Goal: Information Seeking & Learning: Understand process/instructions

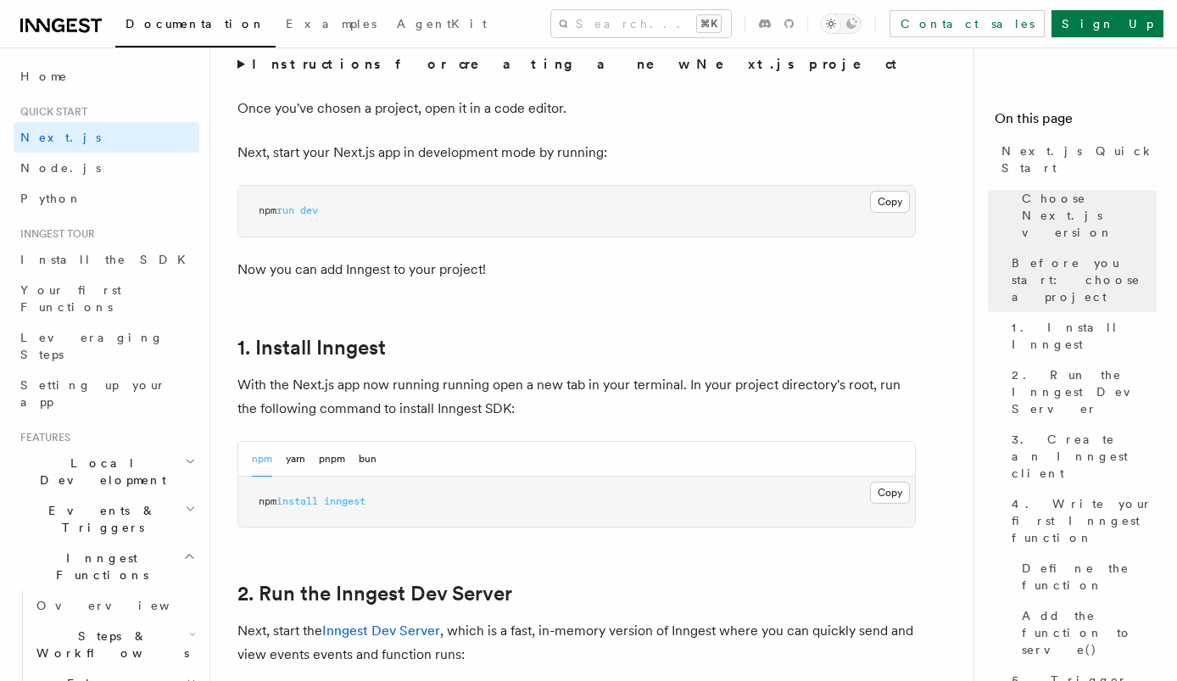
scroll to position [707, 0]
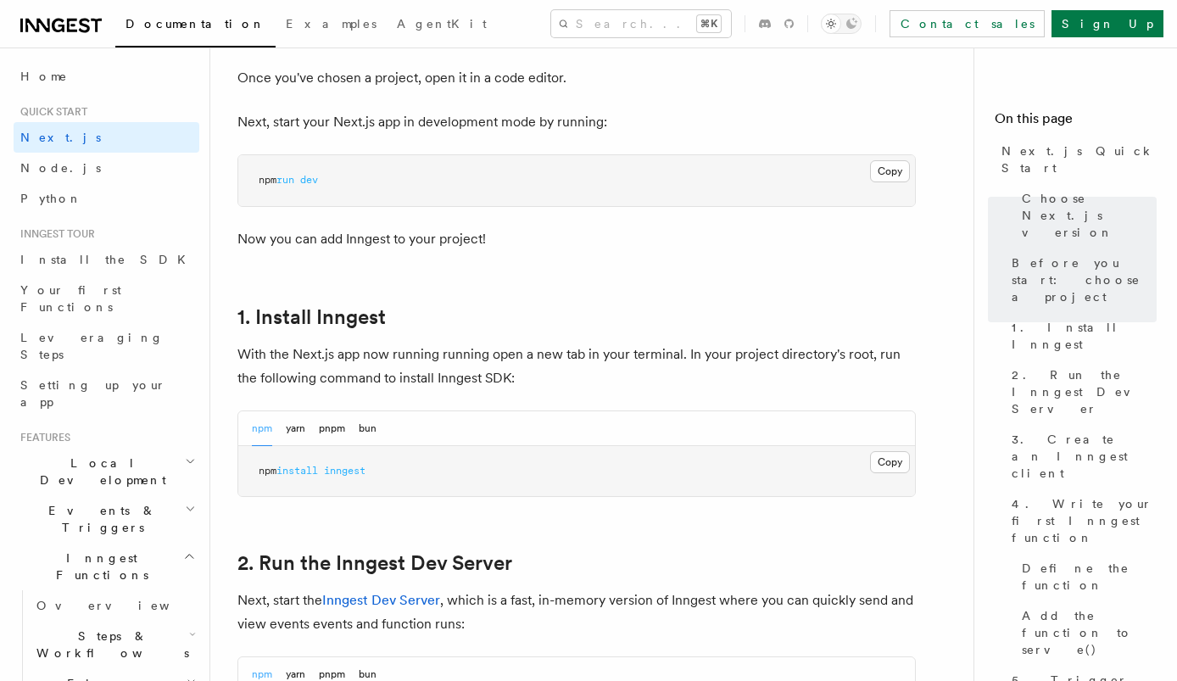
click at [345, 467] on span "inngest" at bounding box center [345, 471] width 42 height 12
copy article "npm install inngest"
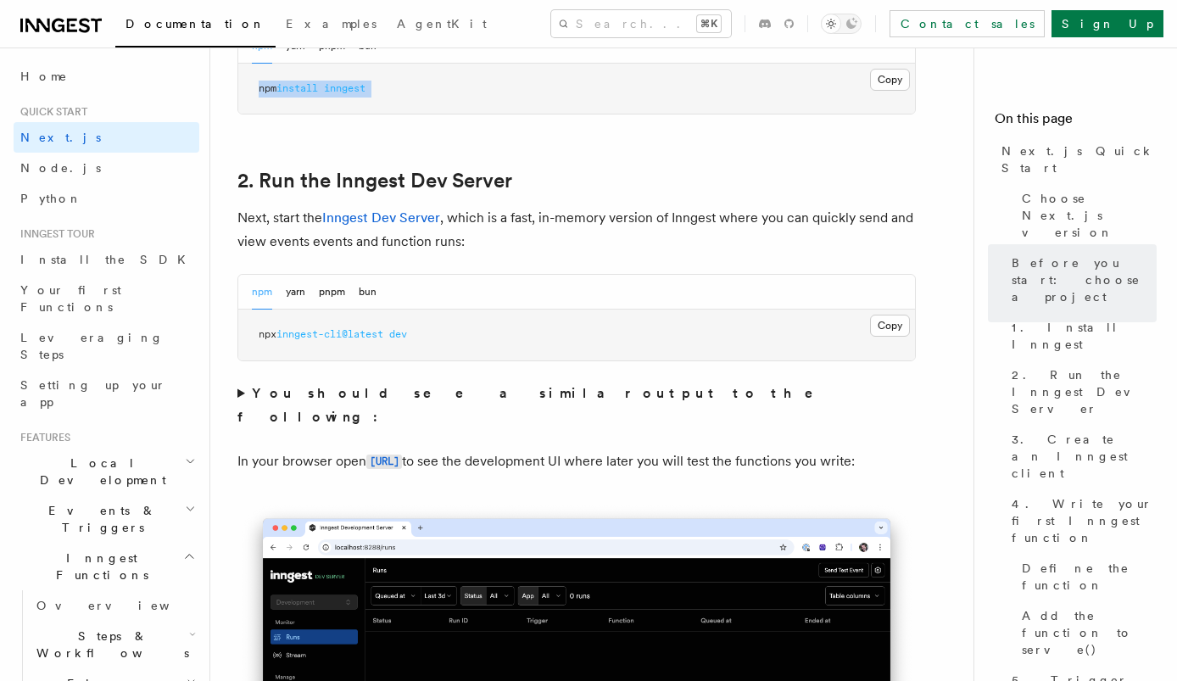
scroll to position [1091, 0]
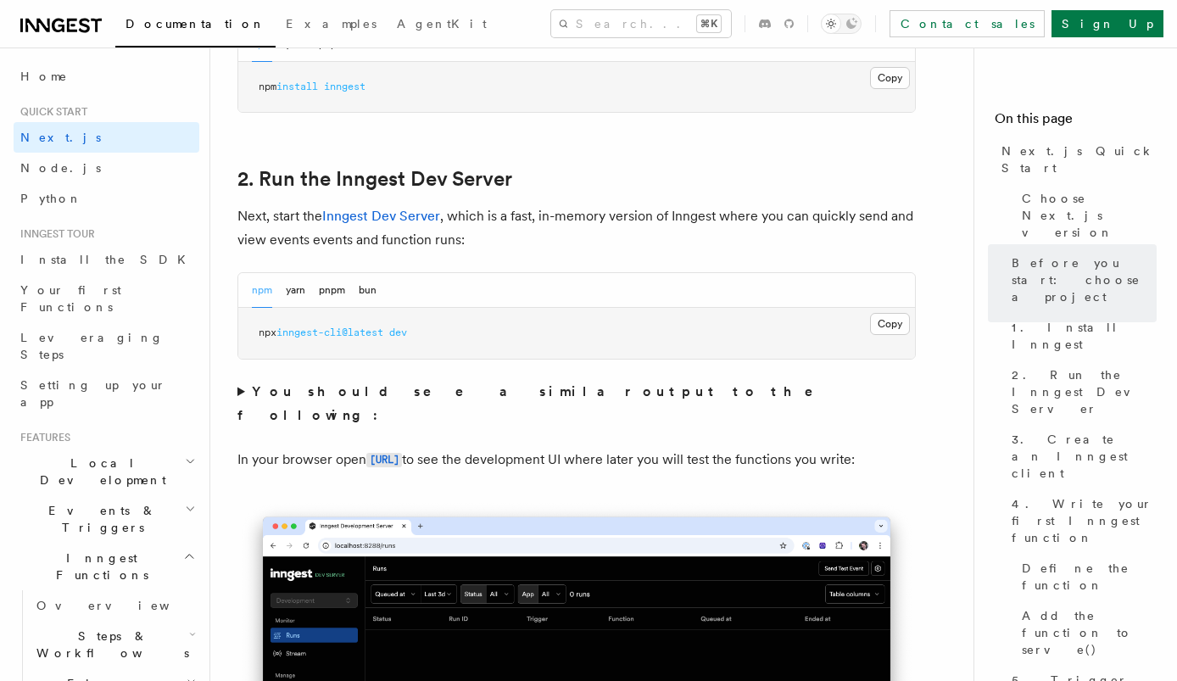
click at [375, 333] on span "inngest-cli@latest" at bounding box center [329, 332] width 107 height 12
copy div "npx inngest-cli@latest dev"
click at [376, 335] on span "inngest-cli@latest" at bounding box center [329, 332] width 107 height 12
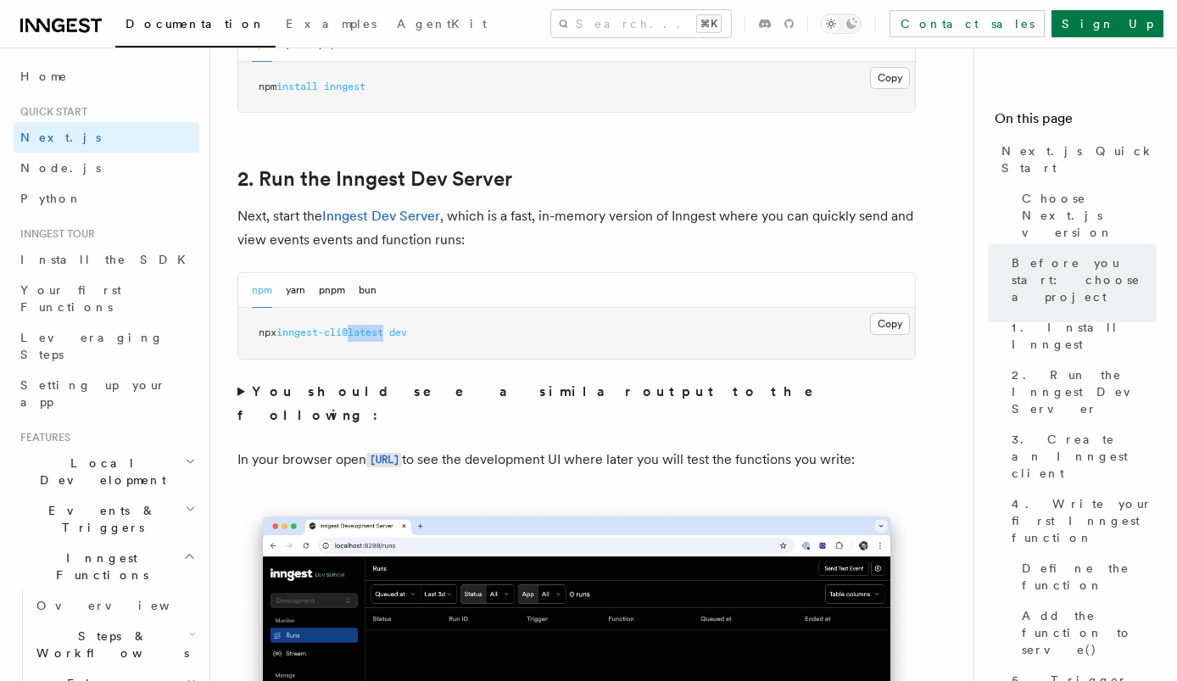
click at [376, 335] on span "inngest-cli@latest" at bounding box center [329, 332] width 107 height 12
copy div "npx inngest-cli@latest dev"
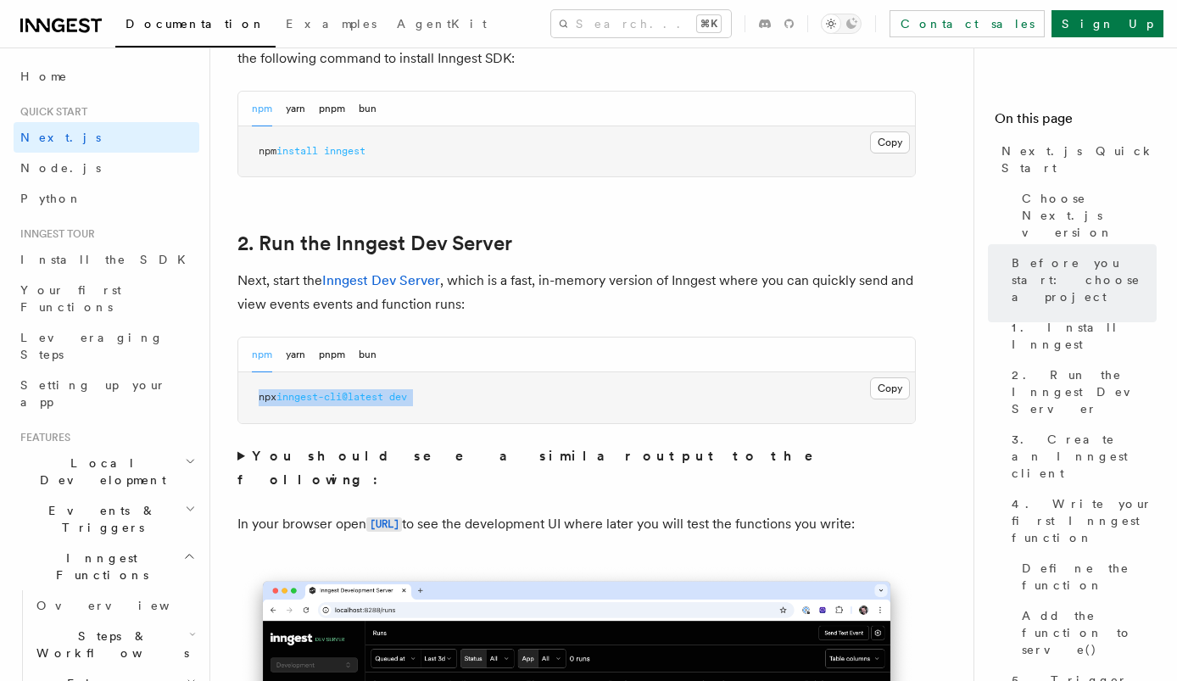
scroll to position [730, 0]
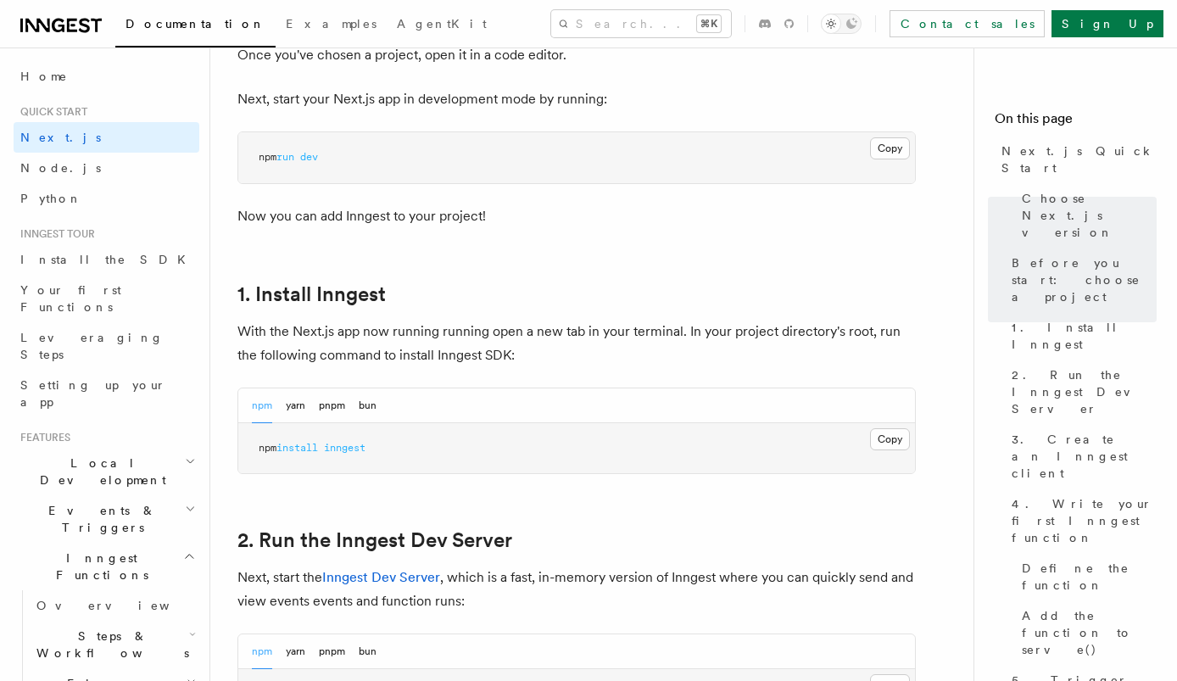
click at [341, 450] on span "inngest" at bounding box center [345, 448] width 42 height 12
copy article "npm install inngest"
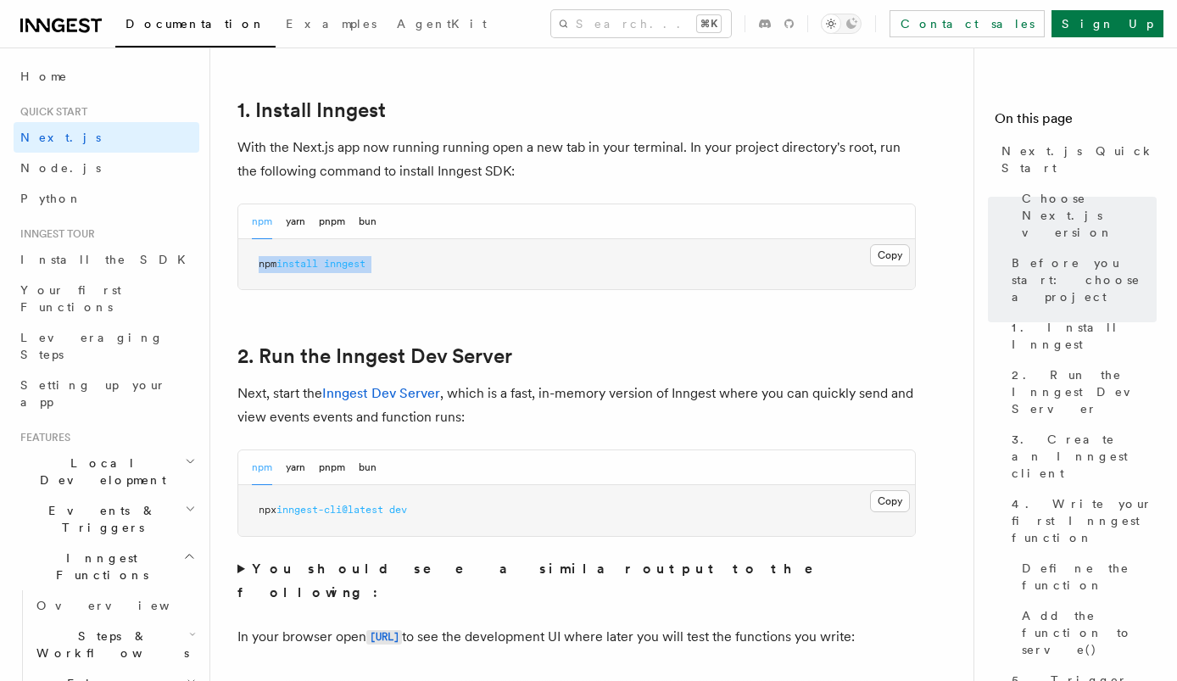
scroll to position [933, 0]
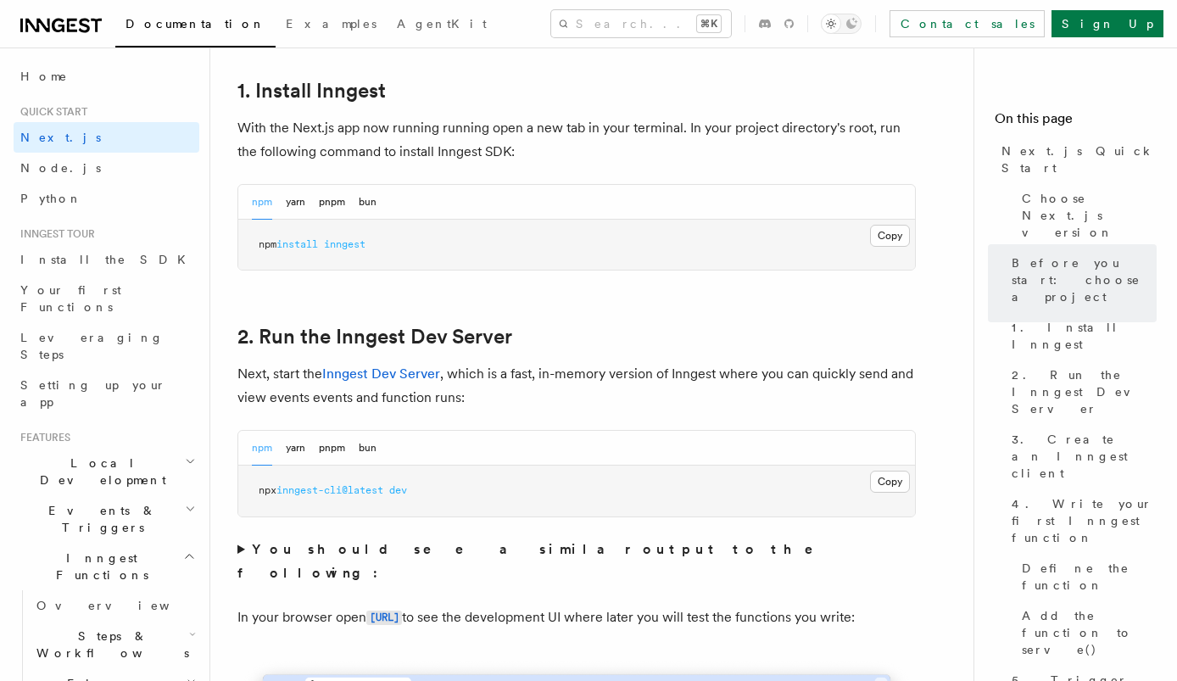
click at [374, 487] on span "inngest-cli@latest" at bounding box center [329, 490] width 107 height 12
copy div "npx inngest-cli@latest dev"
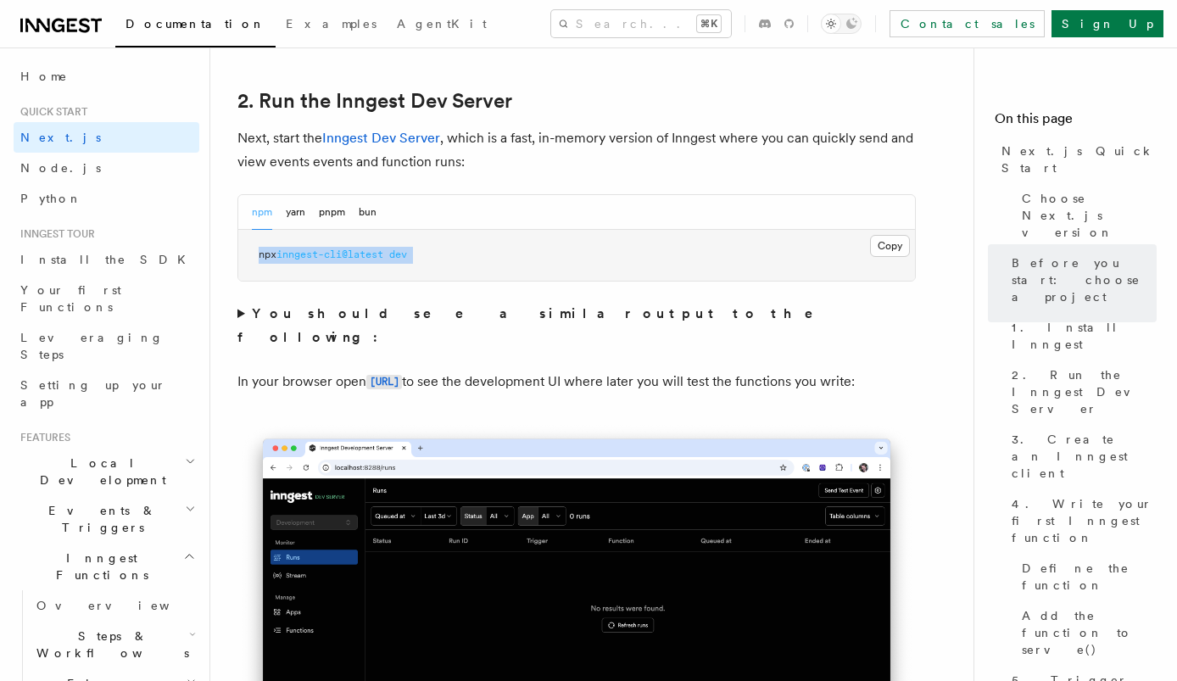
scroll to position [1197, 0]
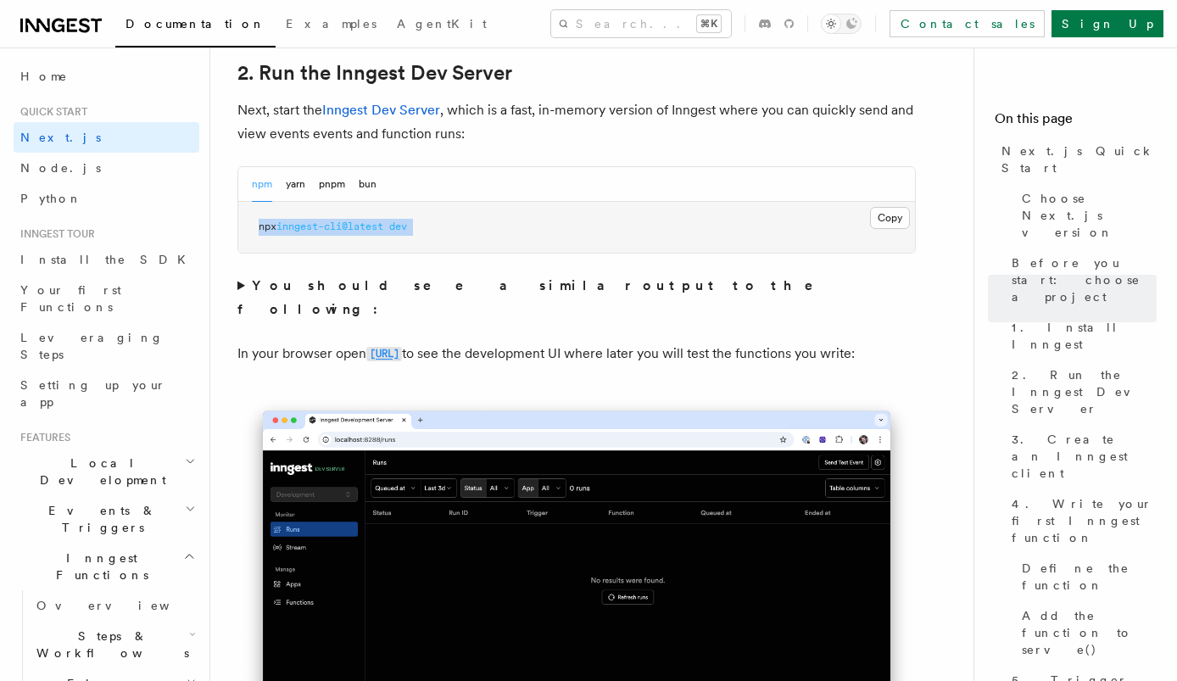
drag, startPoint x: 502, startPoint y: 331, endPoint x: 371, endPoint y: 328, distance: 130.6
click at [371, 342] on p "In your browser open http://localhost:8288 to see the development UI where late…" at bounding box center [576, 354] width 678 height 25
copy code "[URL]"
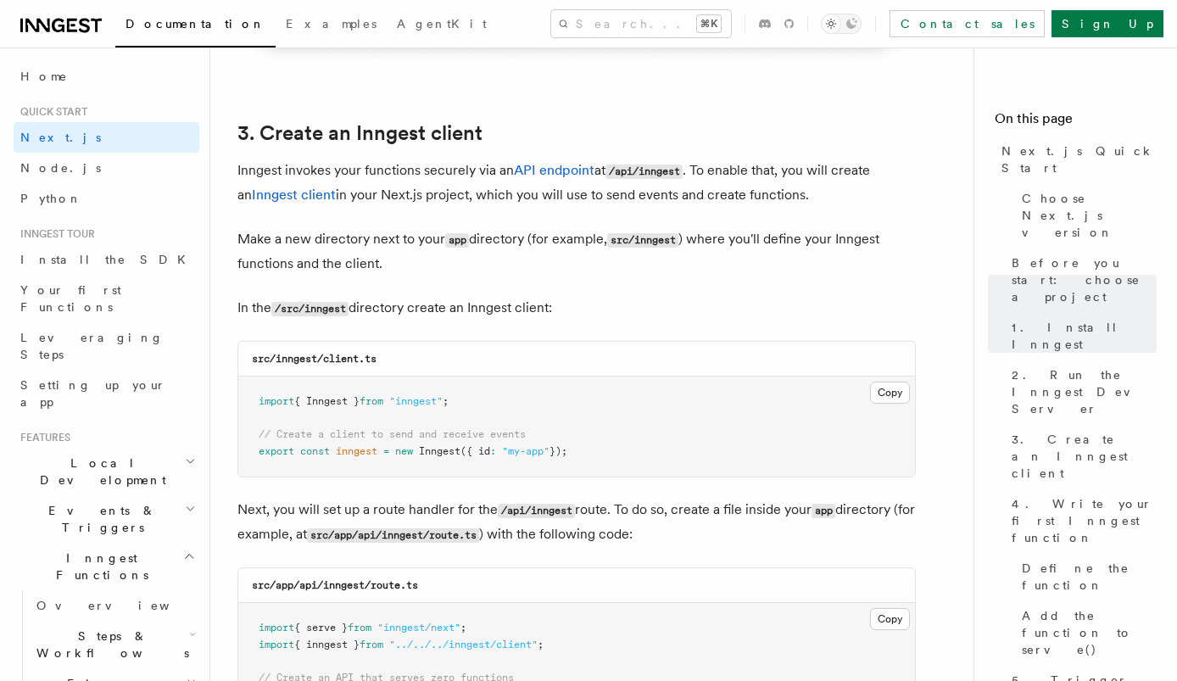
scroll to position [1953, 0]
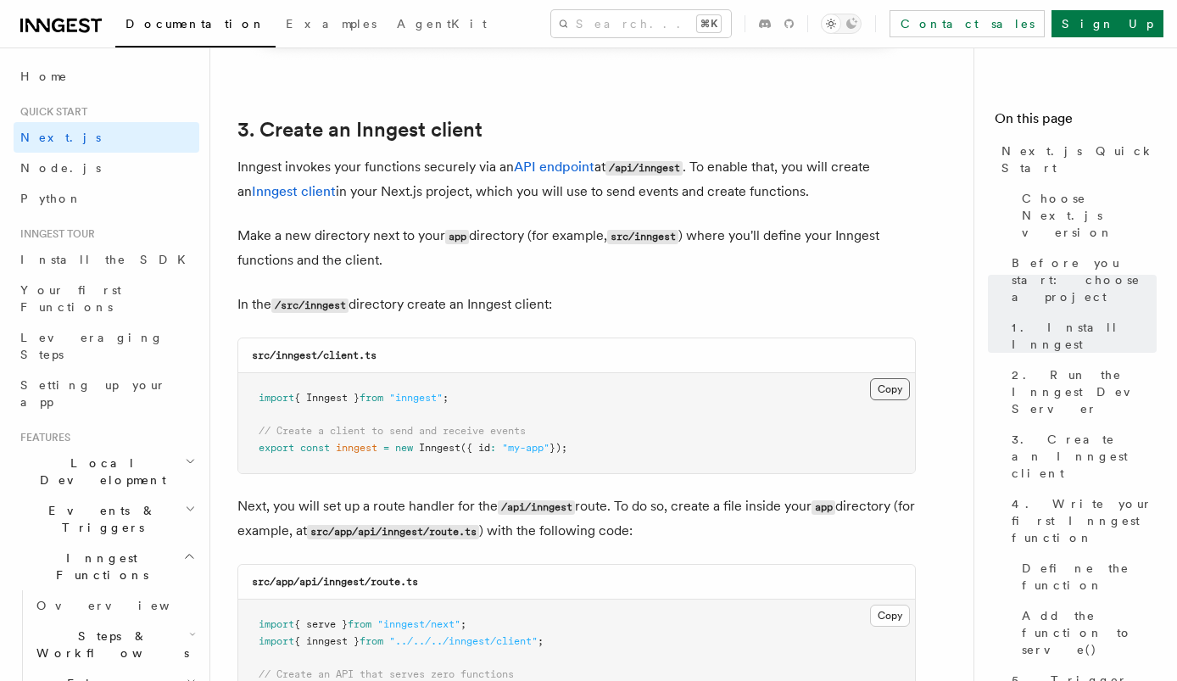
click at [888, 391] on button "Copy Copied" at bounding box center [890, 389] width 40 height 22
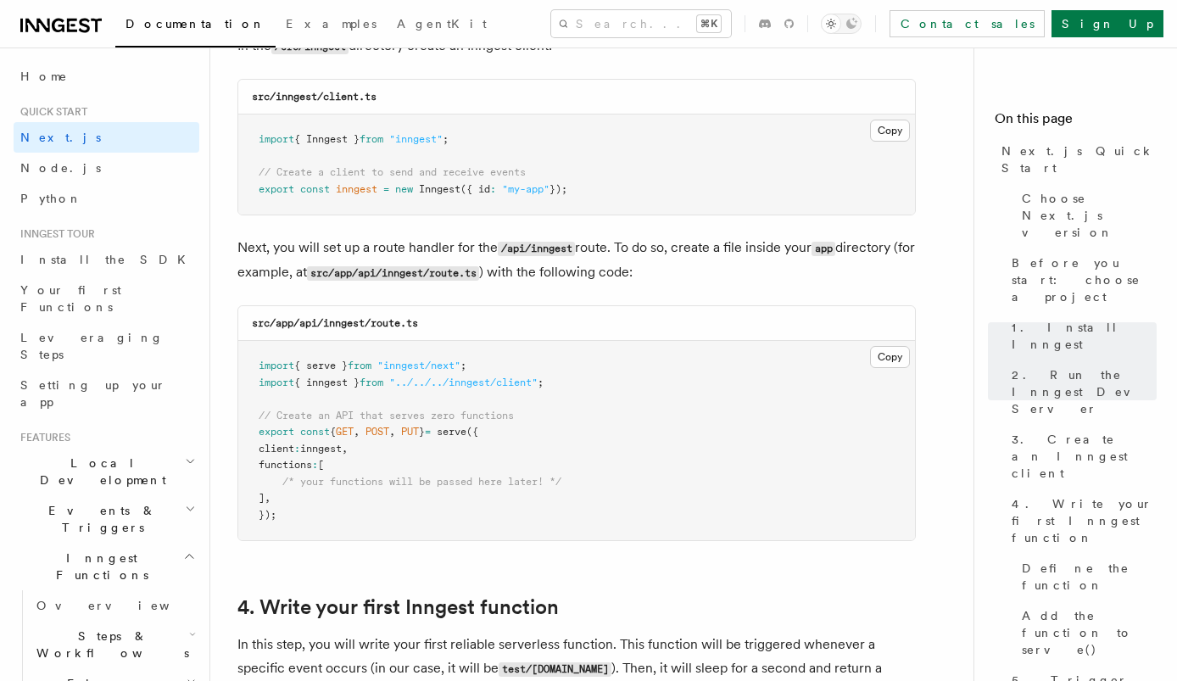
scroll to position [2212, 0]
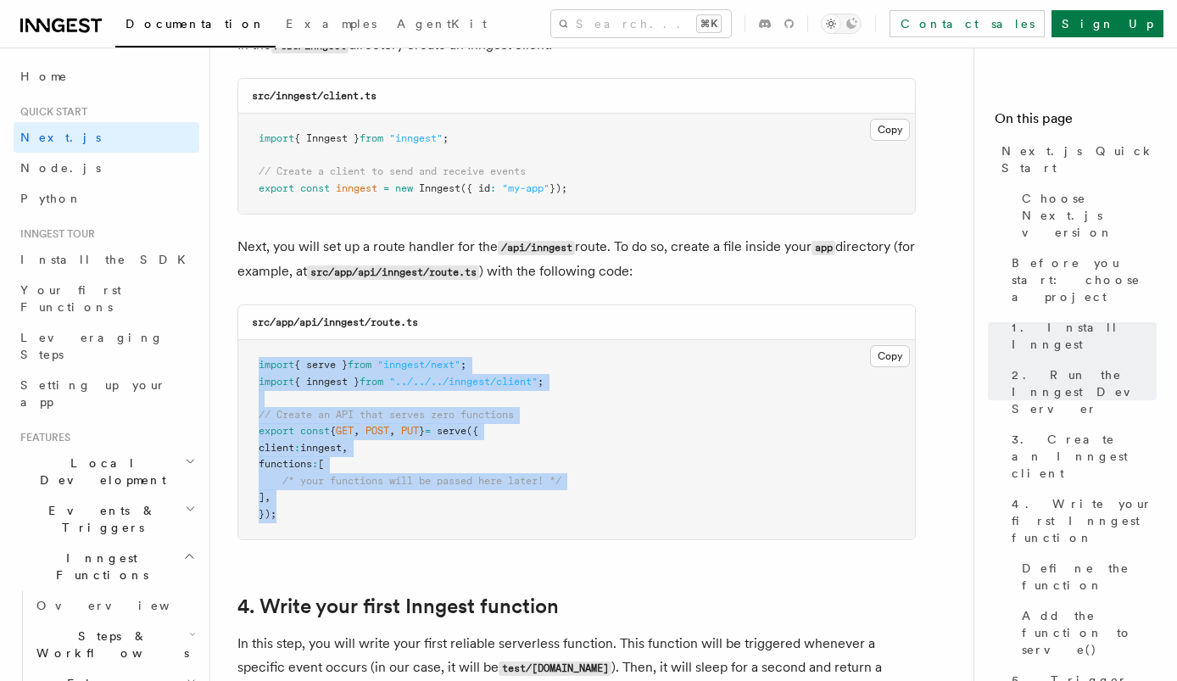
drag, startPoint x: 583, startPoint y: 517, endPoint x: 515, endPoint y: 354, distance: 177.5
click at [515, 354] on pre "import { serve } from "inngest/next" ; import { inngest } from "../../../innges…" at bounding box center [576, 439] width 677 height 199
drag, startPoint x: 515, startPoint y: 354, endPoint x: 590, endPoint y: 509, distance: 172.5
click at [590, 509] on pre "import { serve } from "inngest/next" ; import { inngest } from "../../../innges…" at bounding box center [576, 439] width 677 height 199
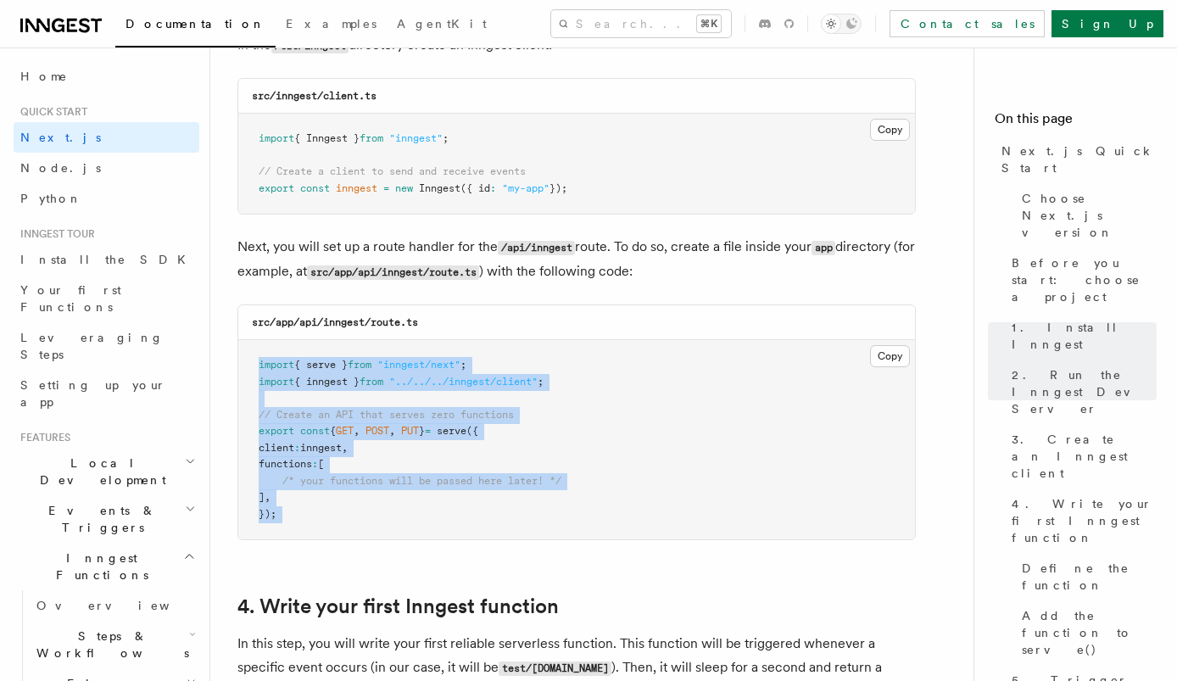
click at [590, 509] on pre "import { serve } from "inngest/next" ; import { inngest } from "../../../innges…" at bounding box center [576, 439] width 677 height 199
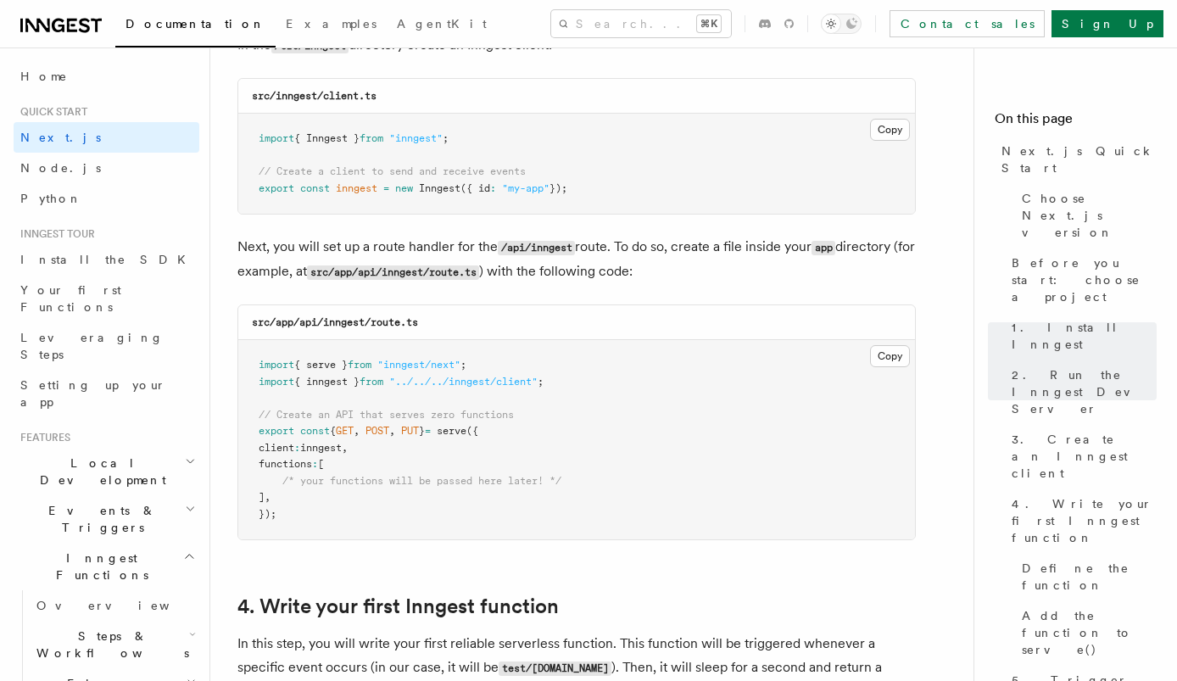
click at [305, 502] on pre "import { serve } from "inngest/next" ; import { inngest } from "../../../innges…" at bounding box center [576, 439] width 677 height 199
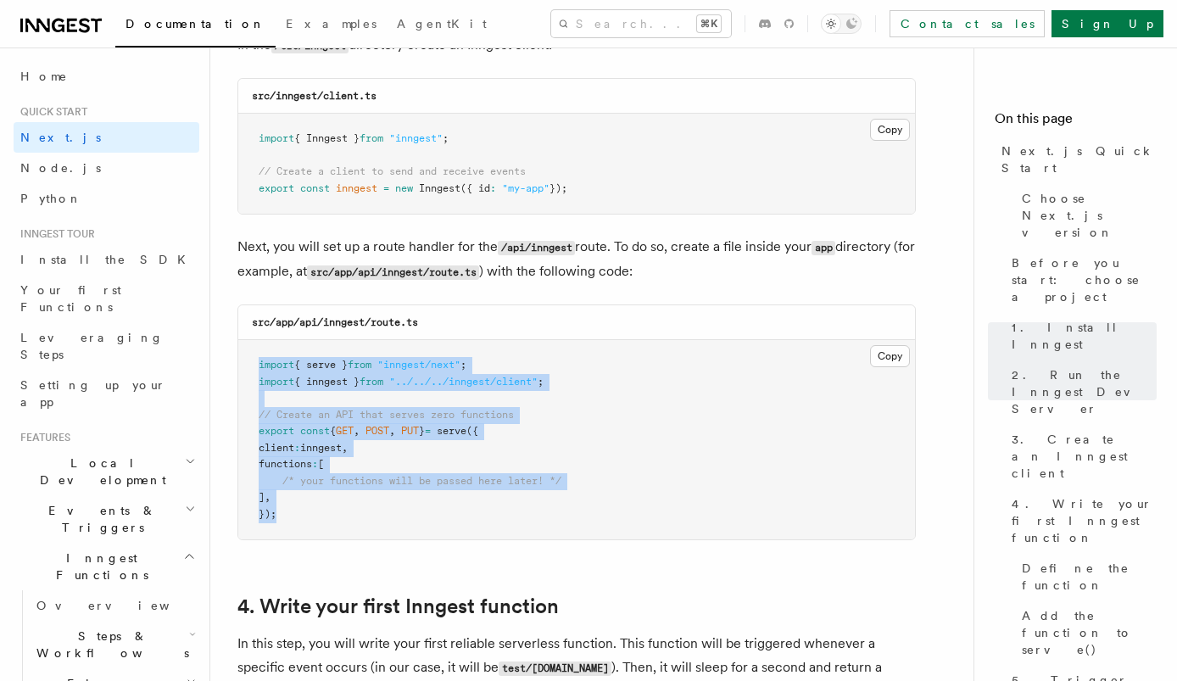
drag, startPoint x: 304, startPoint y: 516, endPoint x: 253, endPoint y: 365, distance: 160.3
click at [253, 365] on pre "import { serve } from "inngest/next" ; import { inngest } from "../../../innges…" at bounding box center [576, 439] width 677 height 199
copy code "import { serve } from "inngest/next" ; import { inngest } from "../../../innges…"
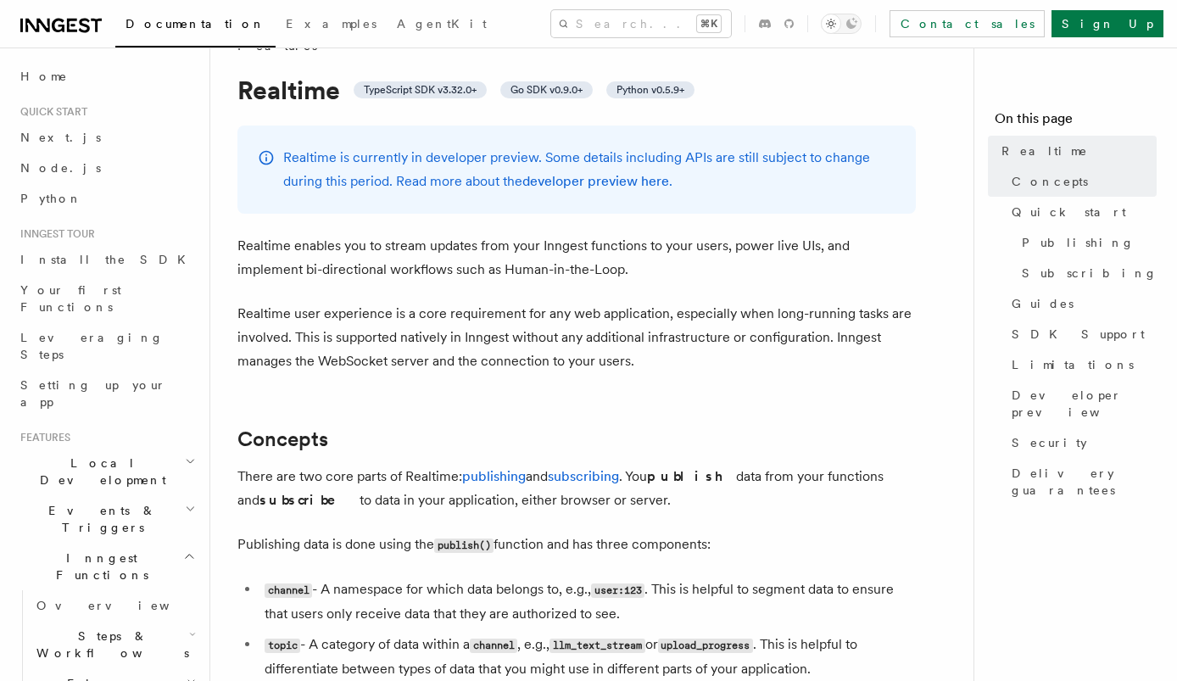
scroll to position [41, 0]
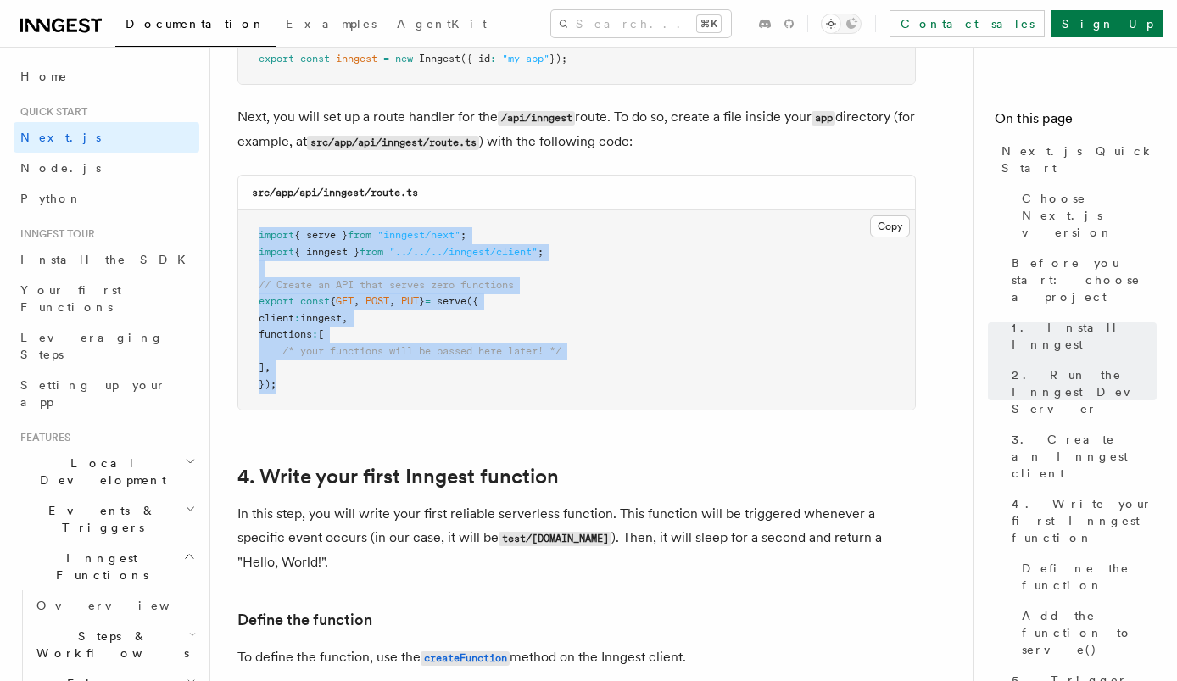
scroll to position [2355, 0]
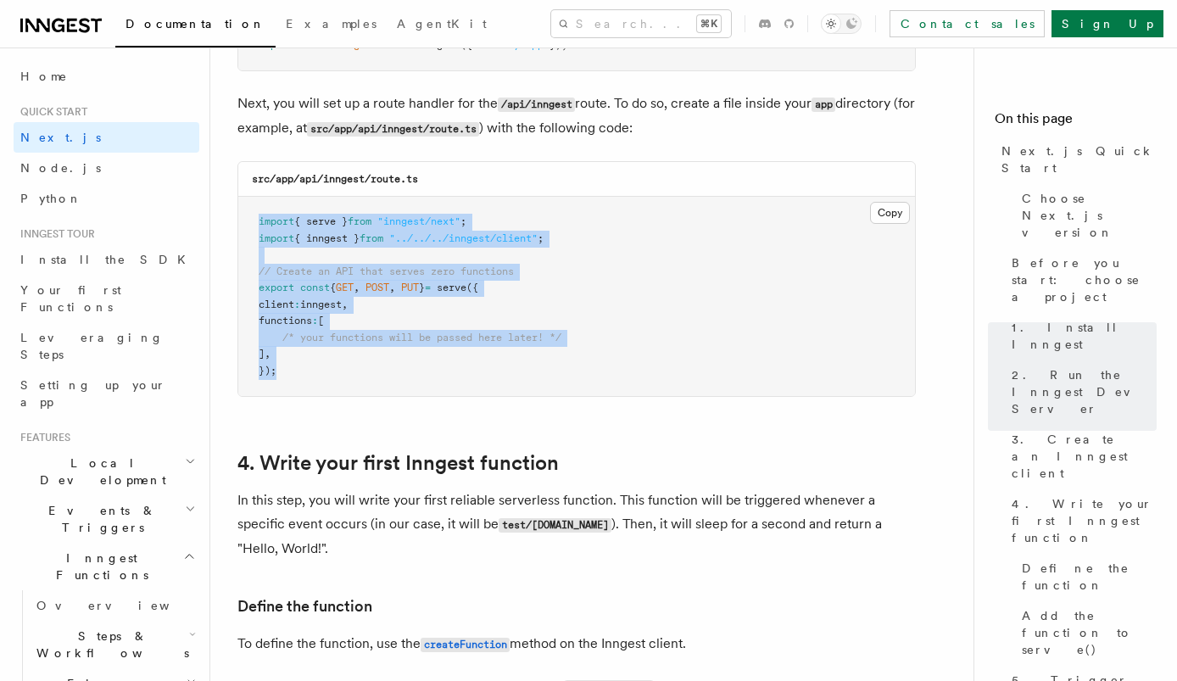
click at [658, 293] on pre "import { serve } from "inngest/next" ; import { inngest } from "../../../innges…" at bounding box center [576, 296] width 677 height 199
drag, startPoint x: 323, startPoint y: 377, endPoint x: 242, endPoint y: 223, distance: 174.1
click at [242, 223] on pre "import { serve } from "inngest/next" ; import { inngest } from "../../../innges…" at bounding box center [576, 296] width 677 height 199
copy code "import { serve } from "inngest/next" ; import { inngest } from "../../../innges…"
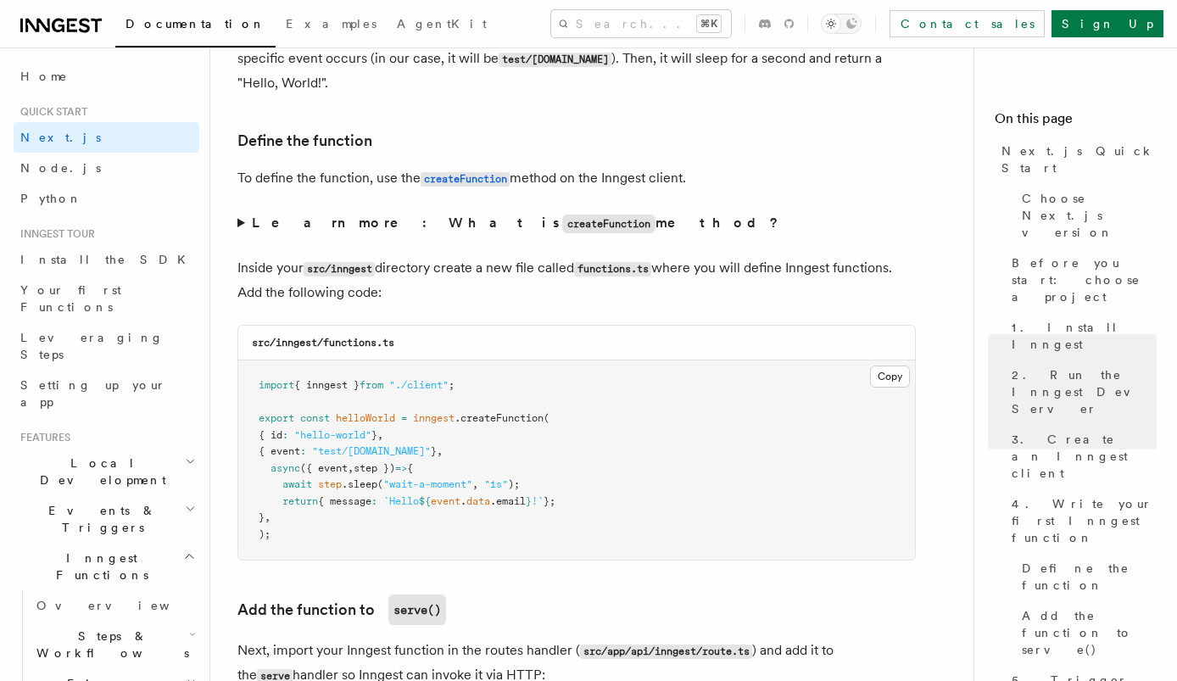
scroll to position [2829, 0]
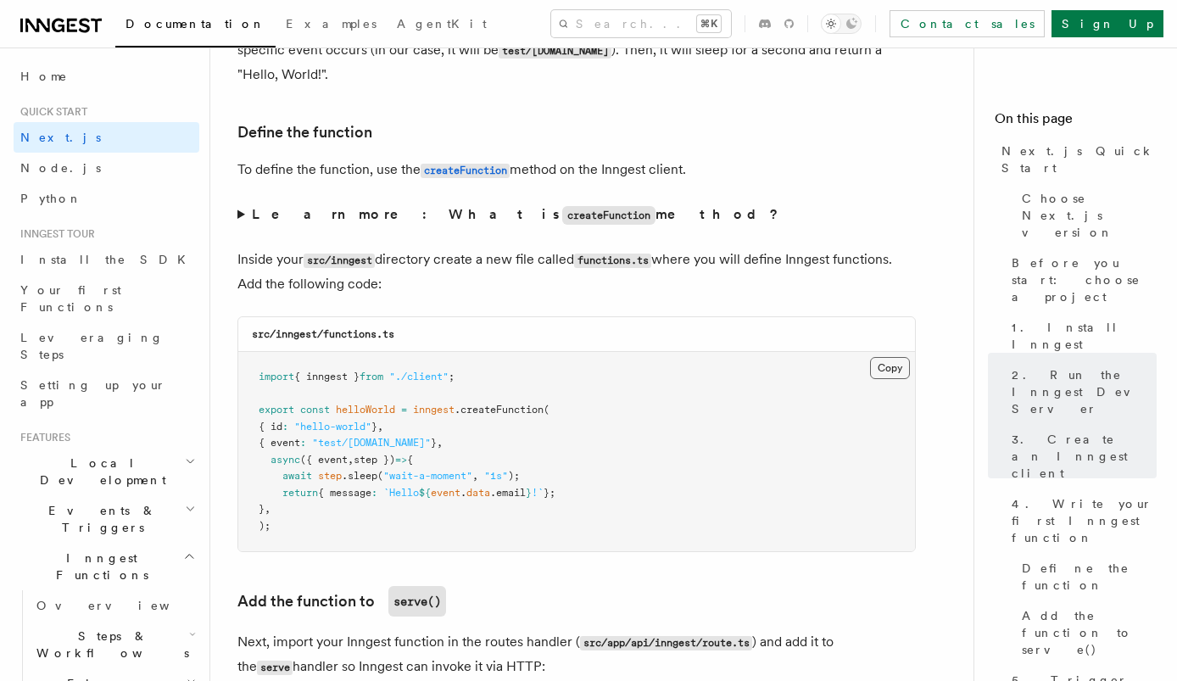
click at [884, 374] on button "Copy Copied" at bounding box center [890, 368] width 40 height 22
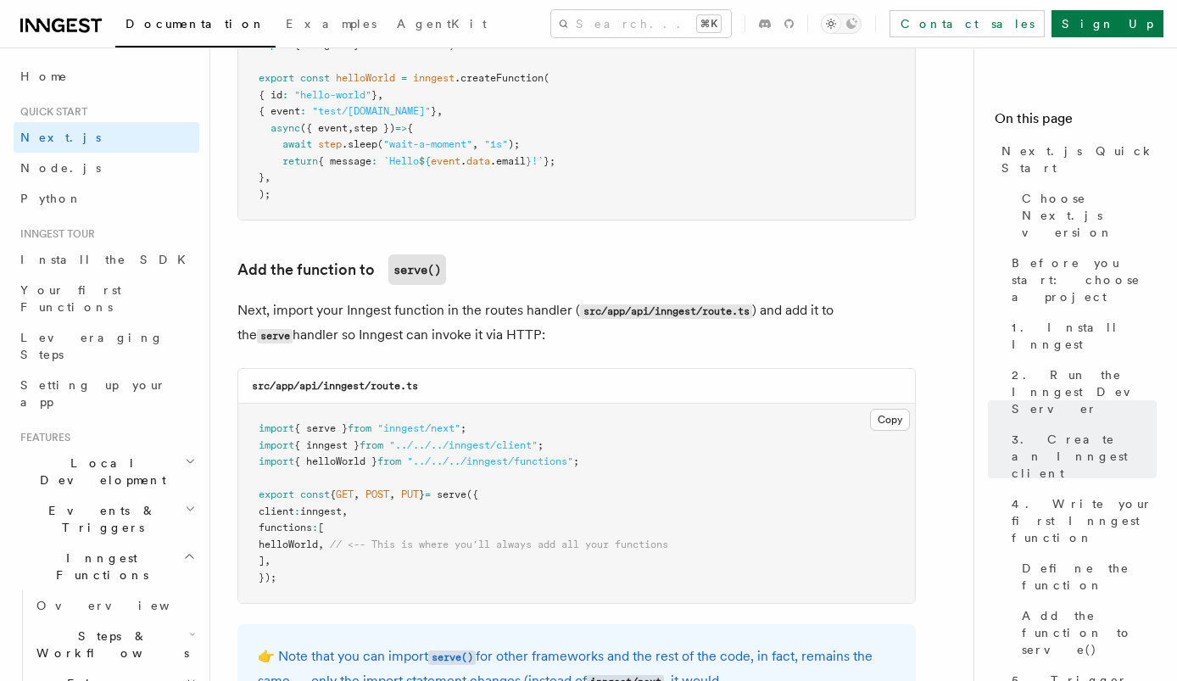
scroll to position [3195, 0]
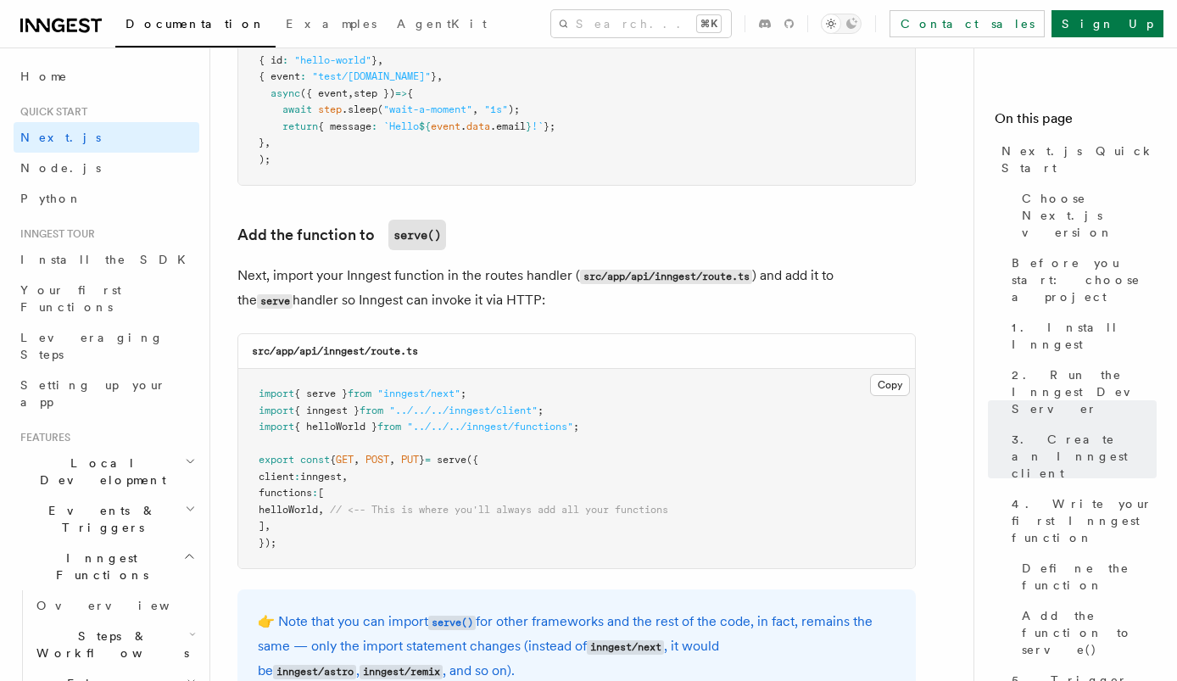
click at [302, 515] on span "helloWorld" at bounding box center [288, 510] width 59 height 12
copy span "helloWorld"
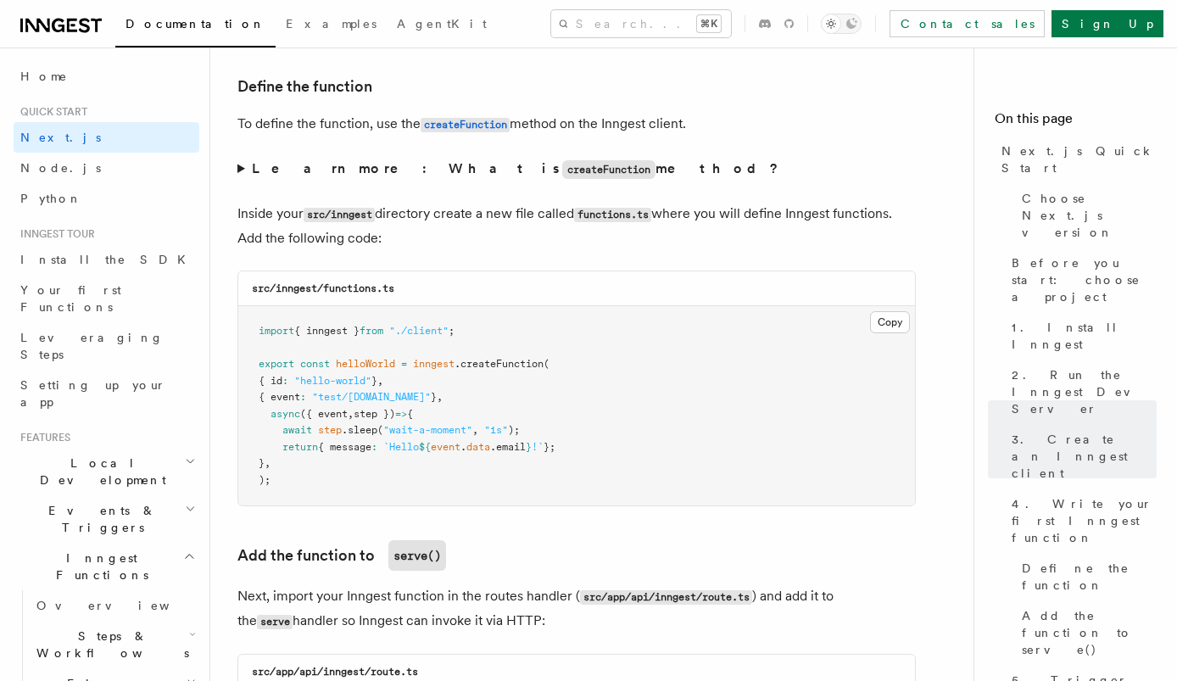
scroll to position [2873, 0]
click at [262, 176] on strong "Learn more: What is createFunction method?" at bounding box center [517, 170] width 530 height 16
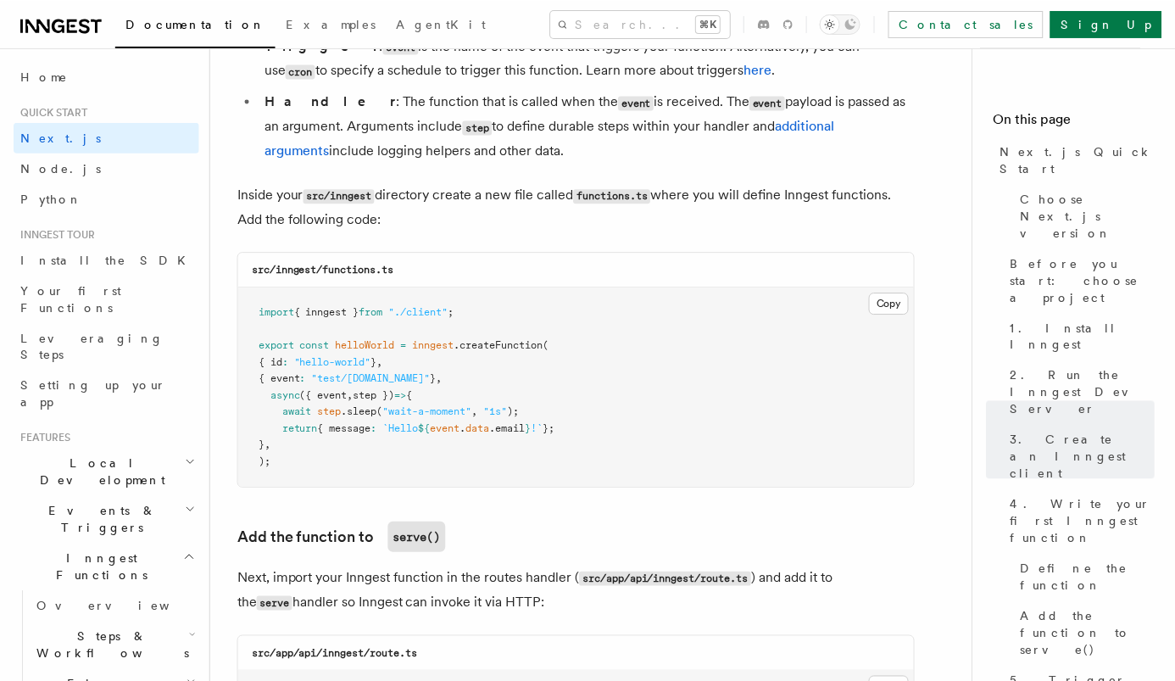
scroll to position [3175, 0]
